Goal: Information Seeking & Learning: Find specific fact

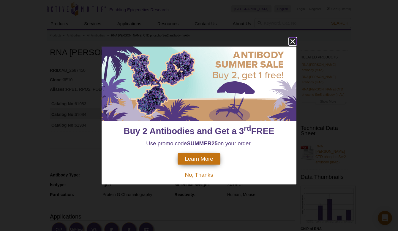
click at [292, 42] on icon "close" at bounding box center [292, 41] width 7 height 7
click at [293, 42] on icon "close" at bounding box center [292, 41] width 4 height 4
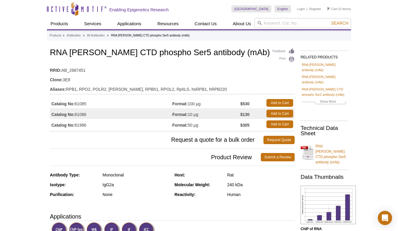
drag, startPoint x: 76, startPoint y: 104, endPoint x: 96, endPoint y: 103, distance: 20.2
click at [96, 103] on td "Catalog No: 61085" at bounding box center [111, 103] width 122 height 11
copy td "61085"
drag, startPoint x: 50, startPoint y: 52, endPoint x: 106, endPoint y: 48, distance: 55.6
click at [106, 48] on h1 "RNA [PERSON_NAME] CTD phospho Ser5 antibody (mAb)" at bounding box center [172, 53] width 244 height 10
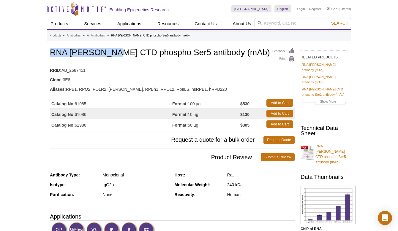
copy h1 "RNA pol II CTD"
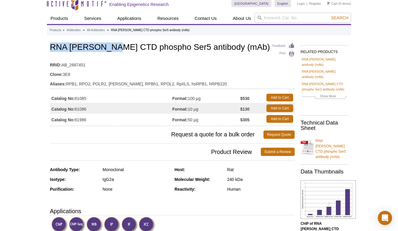
scroll to position [6, 0]
drag, startPoint x: 75, startPoint y: 98, endPoint x: 91, endPoint y: 95, distance: 16.3
click at [91, 95] on td "Catalog No: 61085" at bounding box center [111, 97] width 122 height 11
copy td "61085"
